Goal: Find specific page/section: Find specific page/section

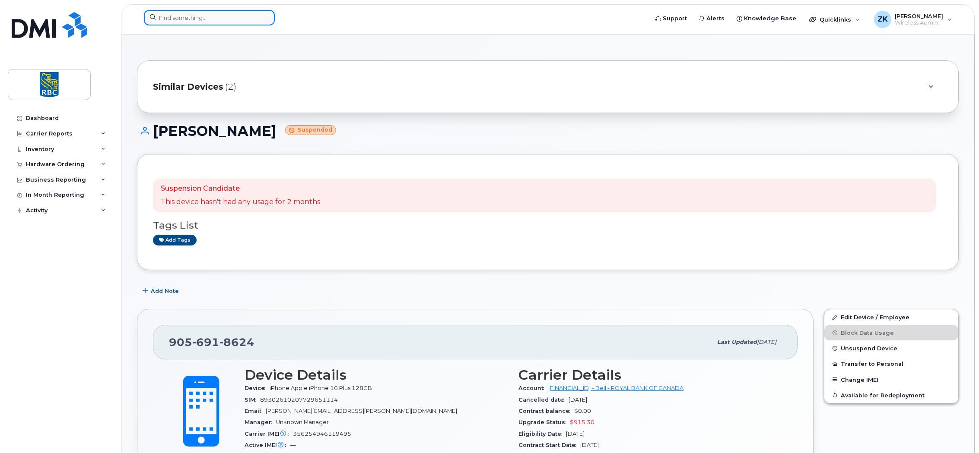
click at [191, 14] on input at bounding box center [209, 18] width 131 height 16
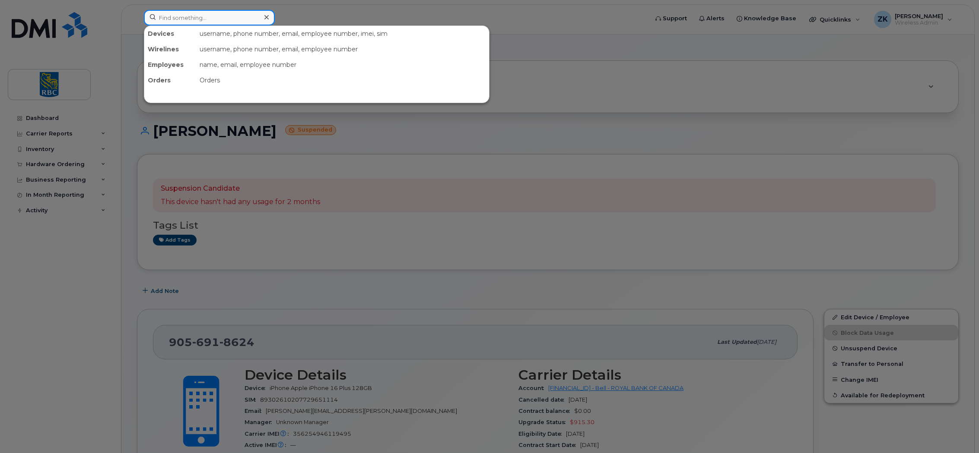
paste input "6048182182"
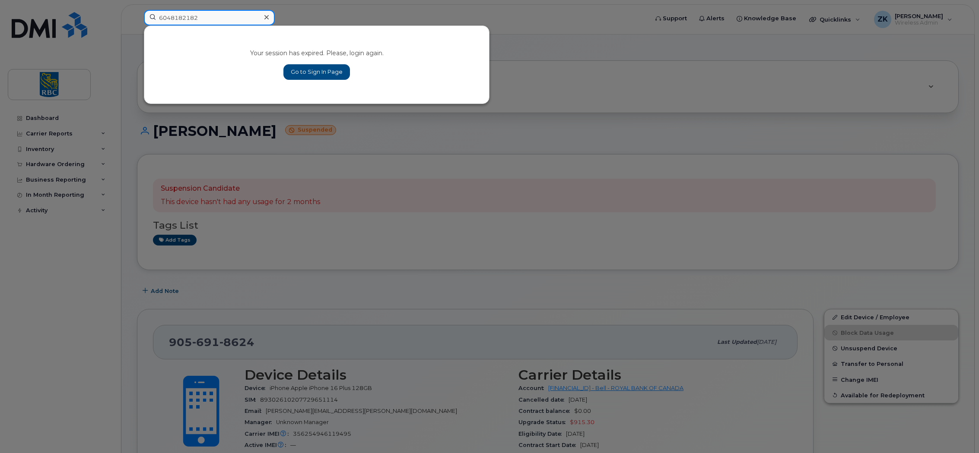
type input "6048182182"
click at [317, 73] on link "Go to Sign In Page" at bounding box center [316, 72] width 67 height 16
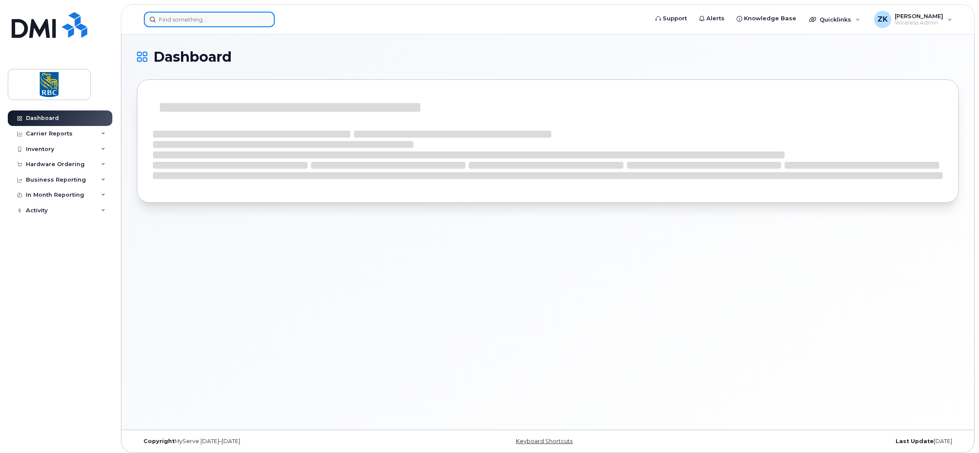
click at [196, 19] on input at bounding box center [209, 20] width 131 height 16
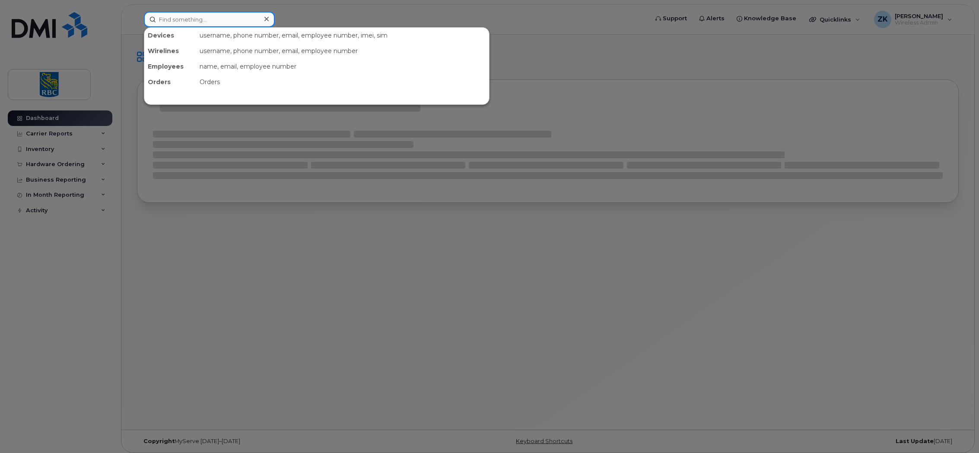
paste input "6048182182"
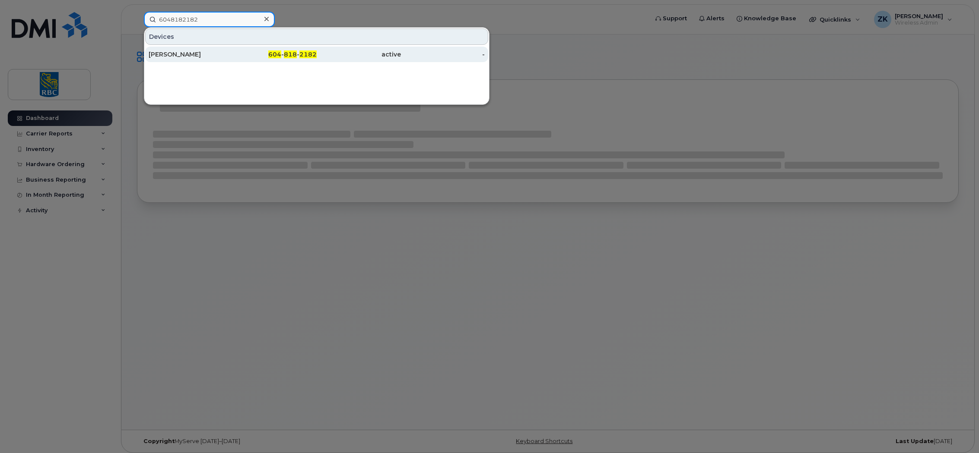
type input "6048182182"
drag, startPoint x: 182, startPoint y: 51, endPoint x: 236, endPoint y: 56, distance: 54.2
click at [182, 51] on div "Brenda Wozniak" at bounding box center [191, 54] width 84 height 9
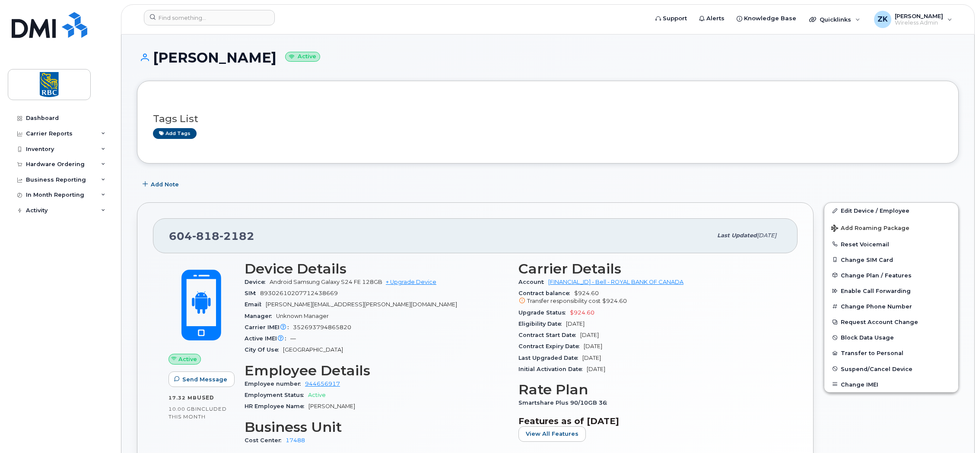
click at [324, 326] on span "352693794865820" at bounding box center [322, 327] width 58 height 6
copy span "352693794865820"
click at [207, 16] on input at bounding box center [209, 18] width 131 height 16
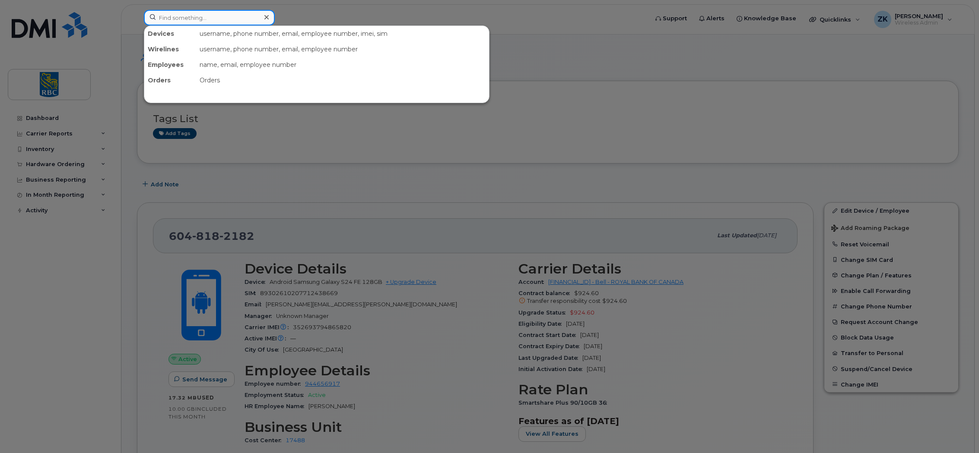
paste input "4168098445"
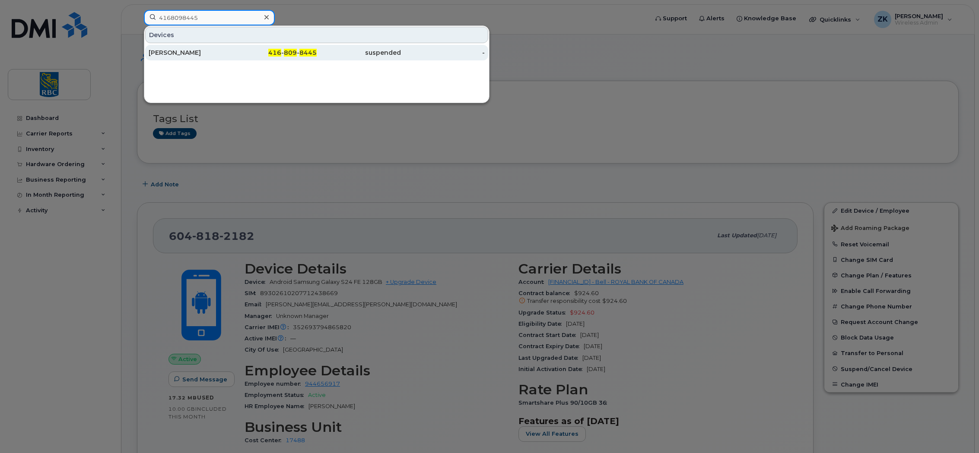
type input "4168098445"
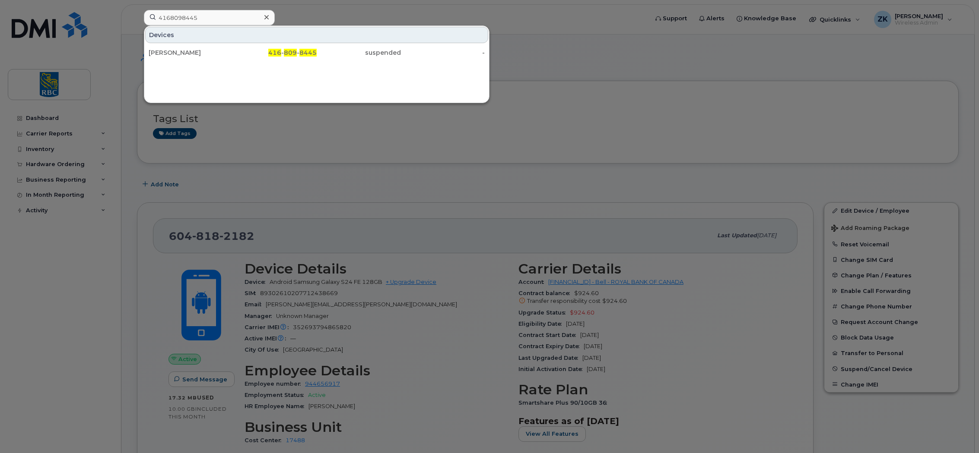
drag, startPoint x: 190, startPoint y: 53, endPoint x: 220, endPoint y: 62, distance: 31.1
click at [190, 53] on div "Janine Kae Jolly" at bounding box center [191, 52] width 84 height 9
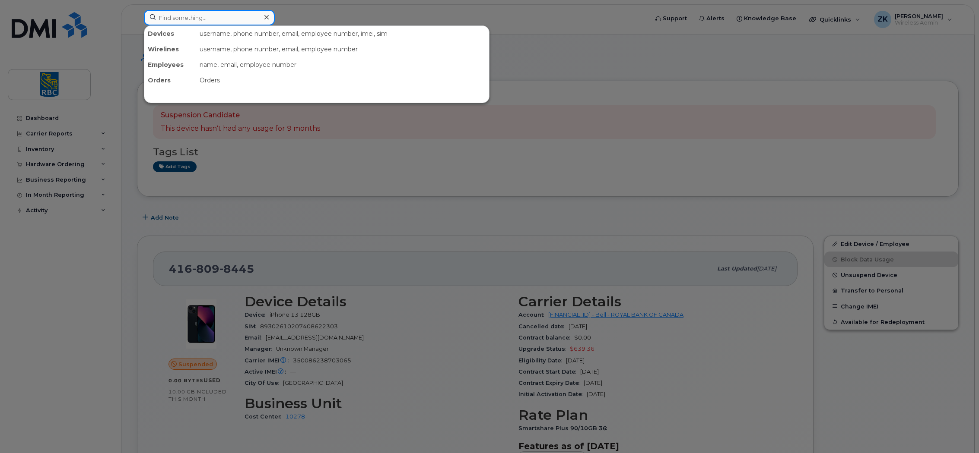
click at [190, 19] on input at bounding box center [209, 18] width 131 height 16
paste input "6472611637"
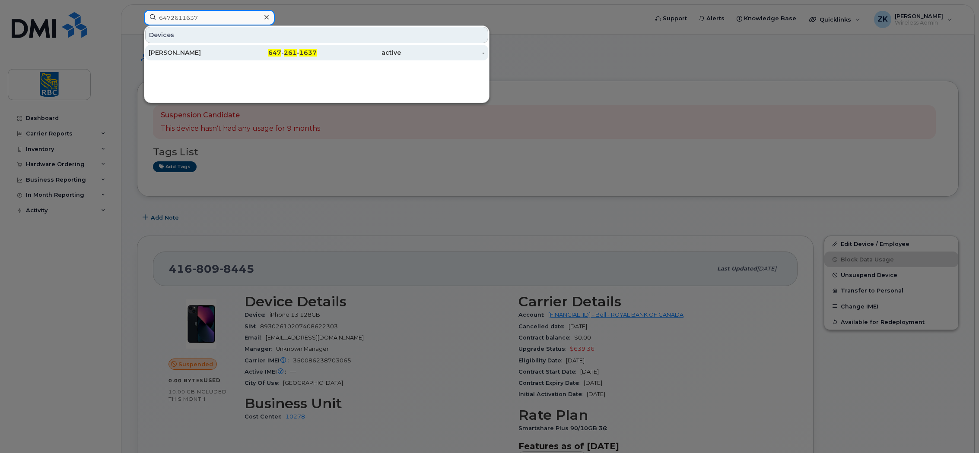
type input "6472611637"
click at [190, 55] on div "Derek Wenngatz" at bounding box center [191, 52] width 84 height 9
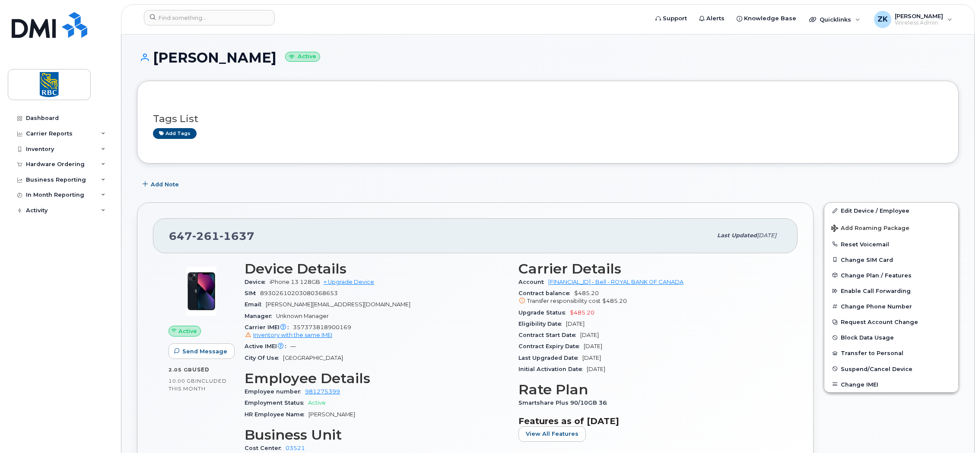
click at [333, 327] on span "357373818900169 Inventory with the same IMEI" at bounding box center [375, 332] width 263 height 16
copy span "357373818900169"
click at [192, 21] on input at bounding box center [209, 18] width 131 height 16
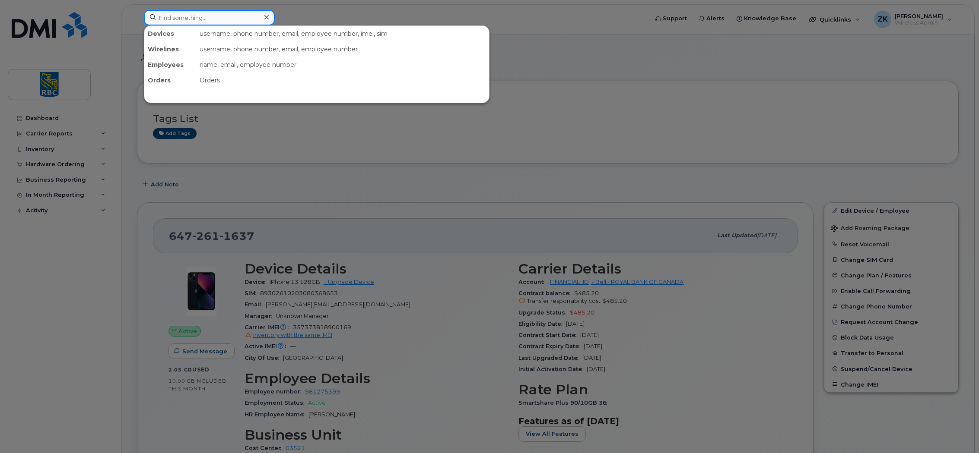
paste input "9022334801"
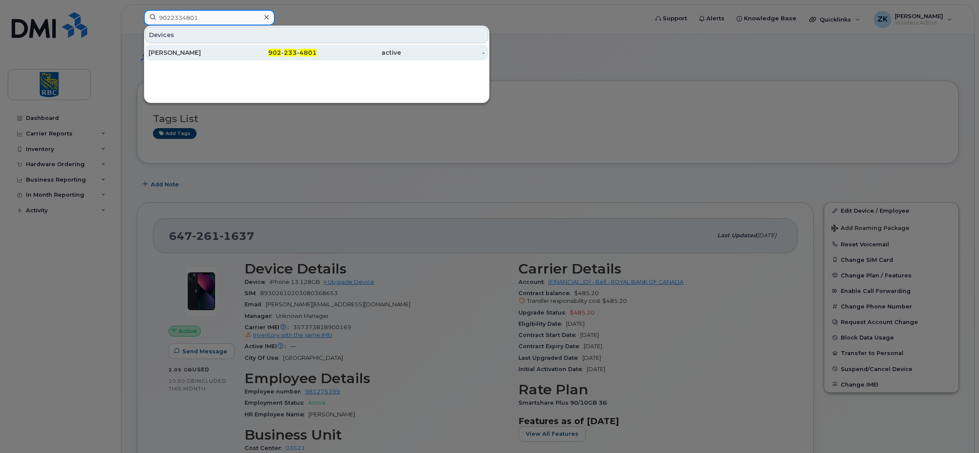
type input "9022334801"
click at [190, 51] on div "[PERSON_NAME]" at bounding box center [191, 52] width 84 height 9
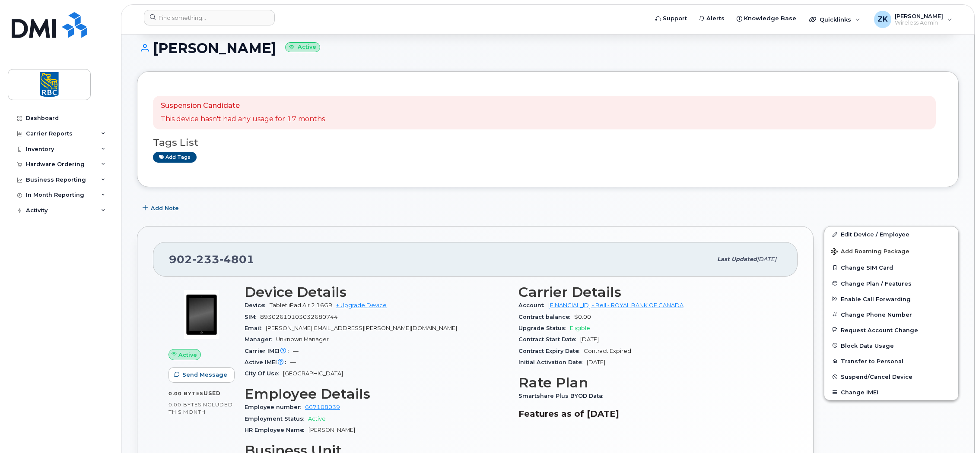
scroll to position [86, 0]
